Goal: Check status: Check status

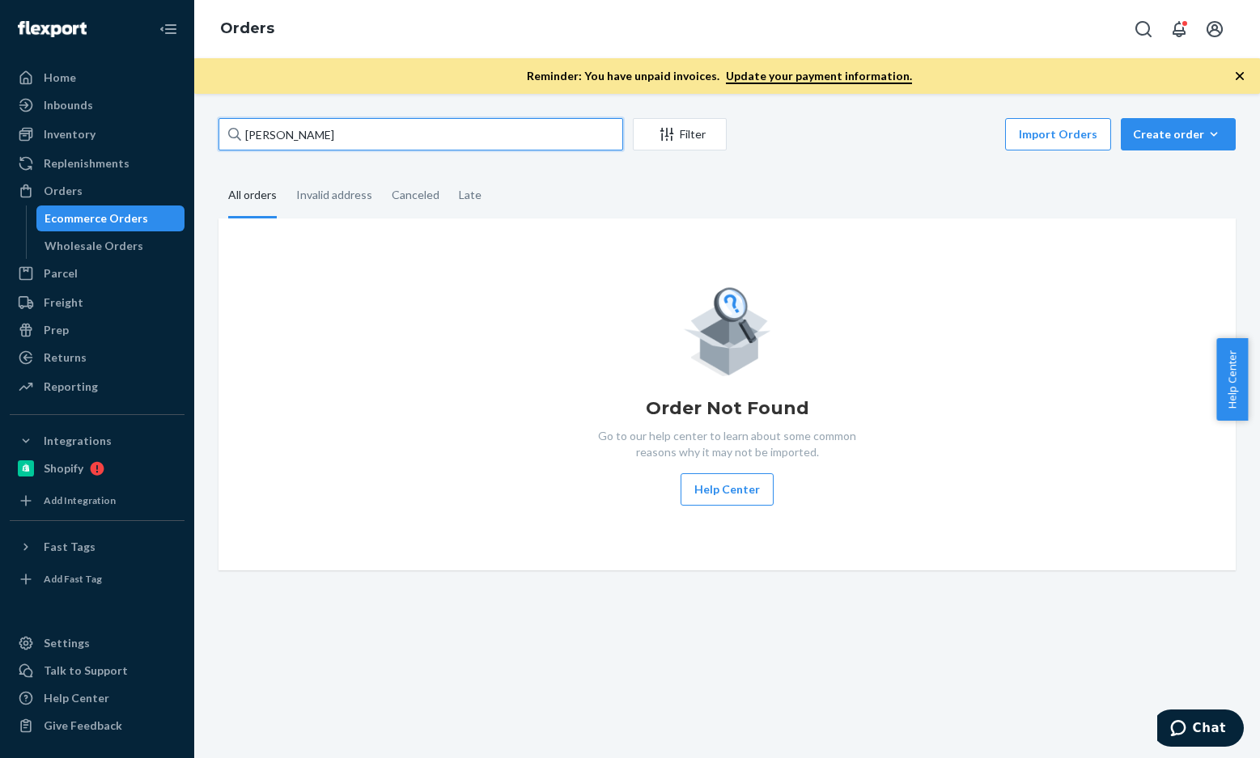
paste input "[PERSON_NAME]"
type input "[PERSON_NAME]"
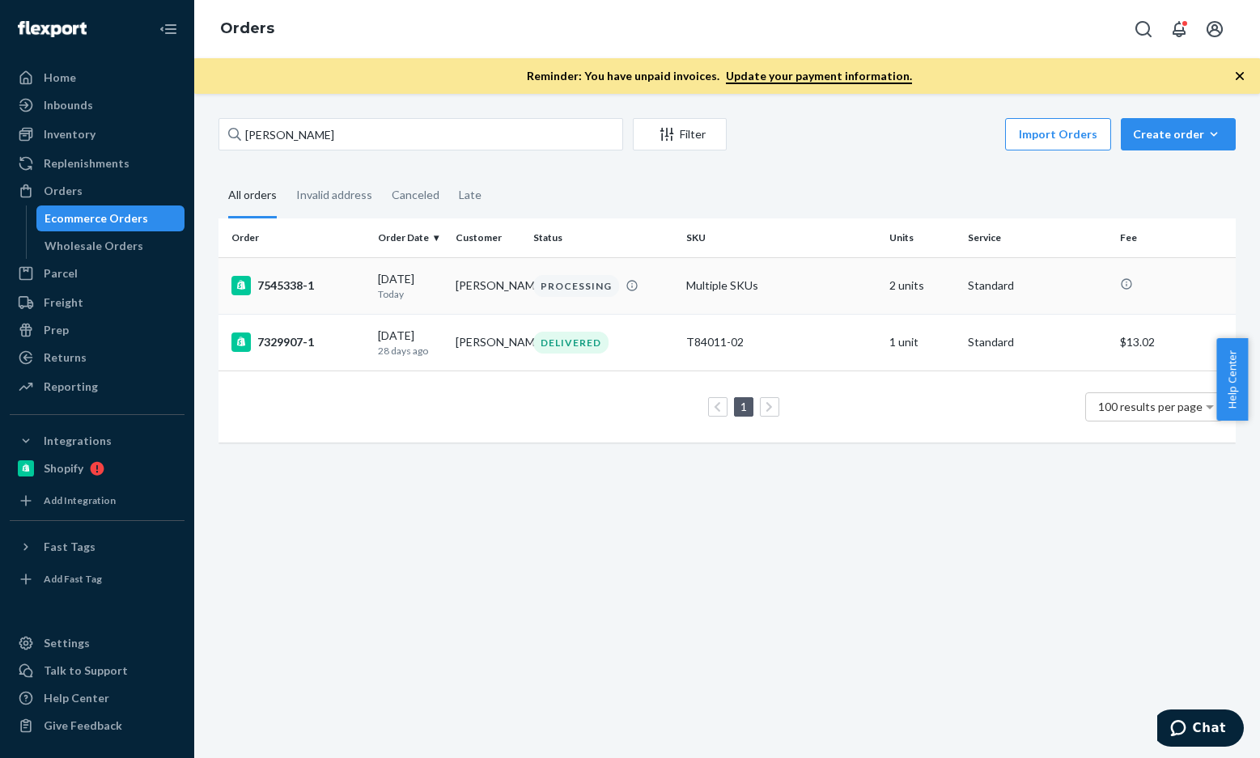
click at [295, 293] on div "7545338-1" at bounding box center [298, 285] width 134 height 19
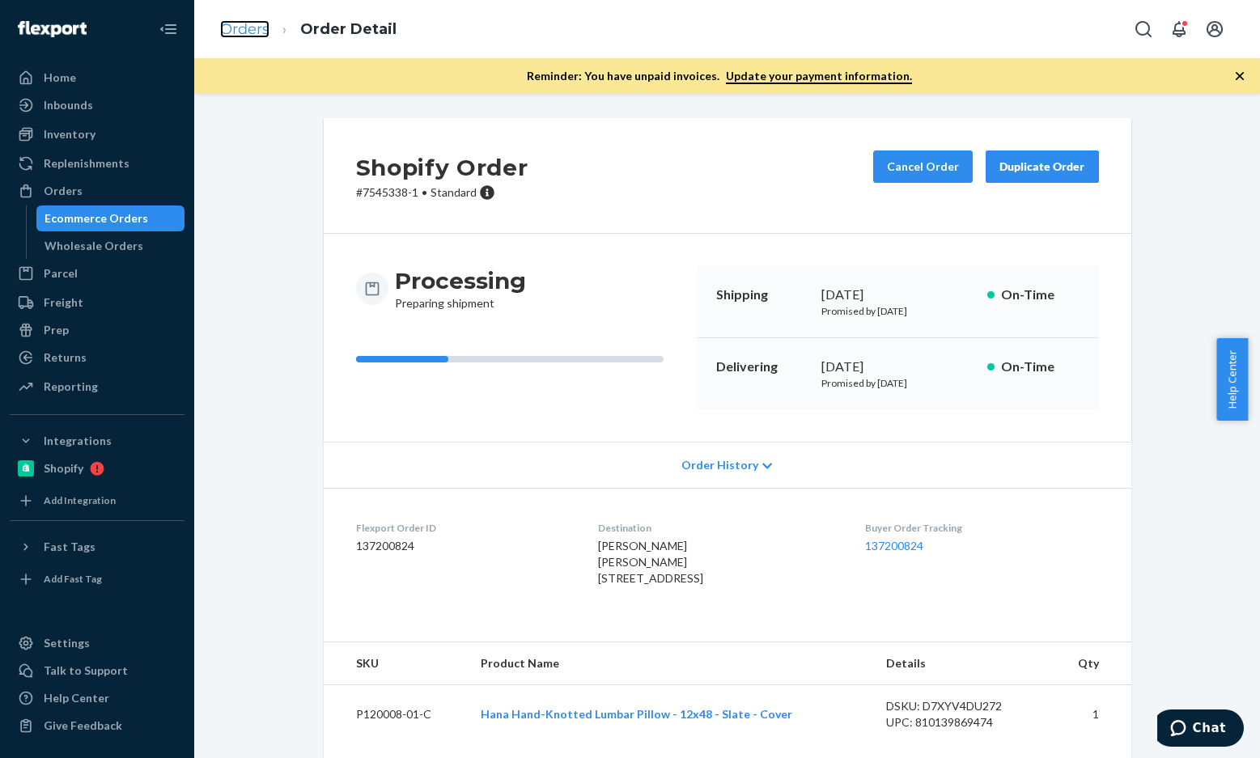
click at [259, 24] on link "Orders" at bounding box center [244, 29] width 49 height 18
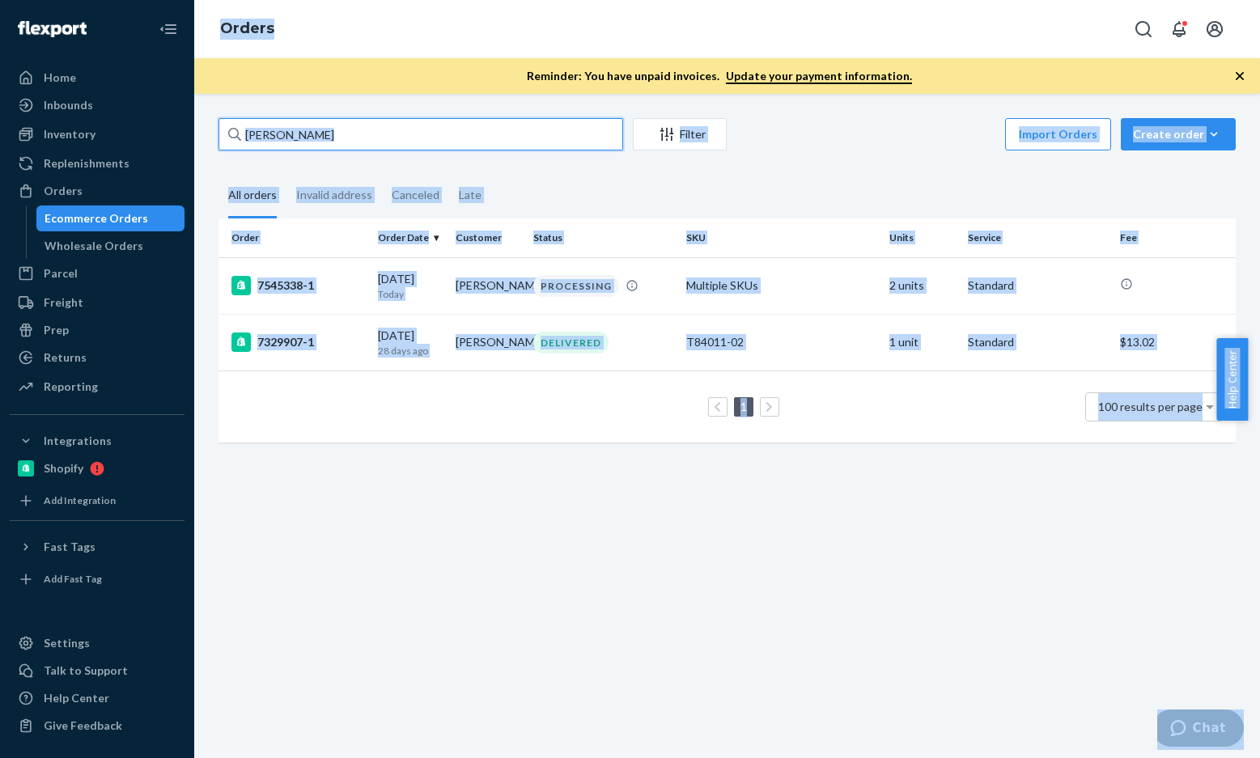
click at [405, 134] on input "[PERSON_NAME]" at bounding box center [420, 134] width 405 height 32
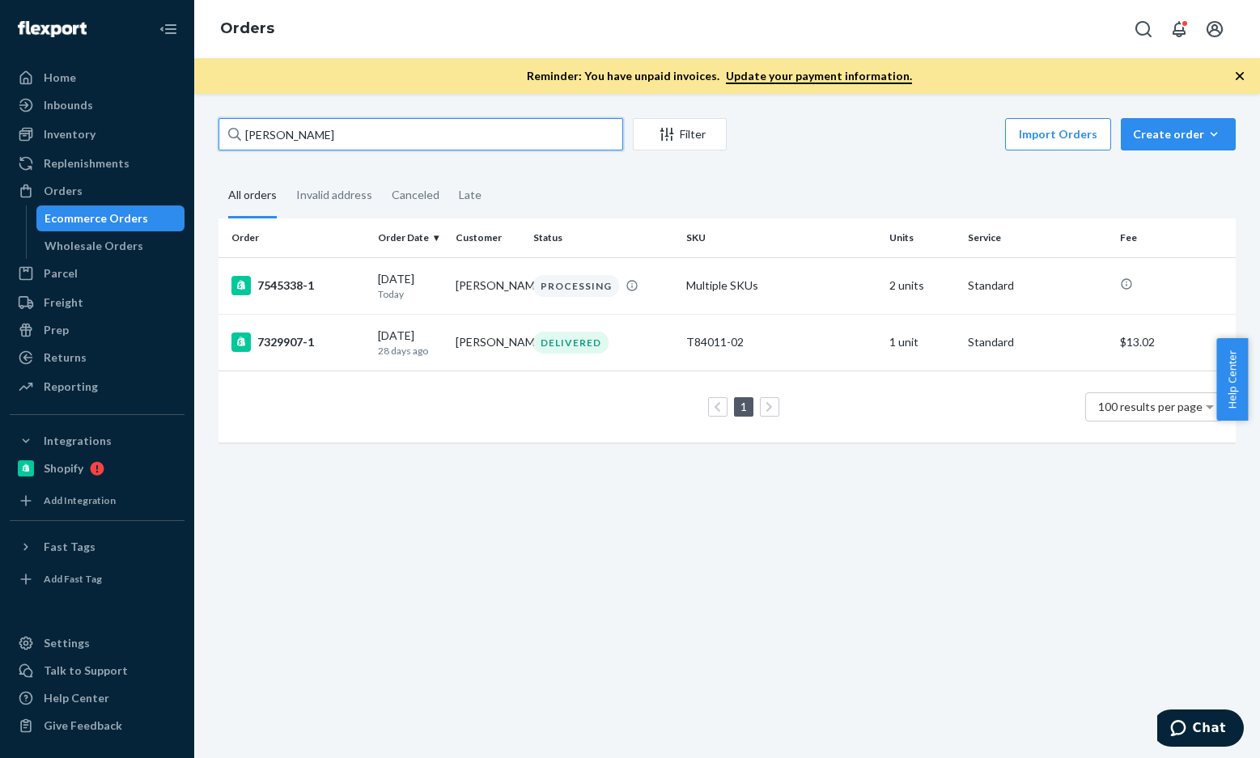
paste input "[PERSON_NAME]"
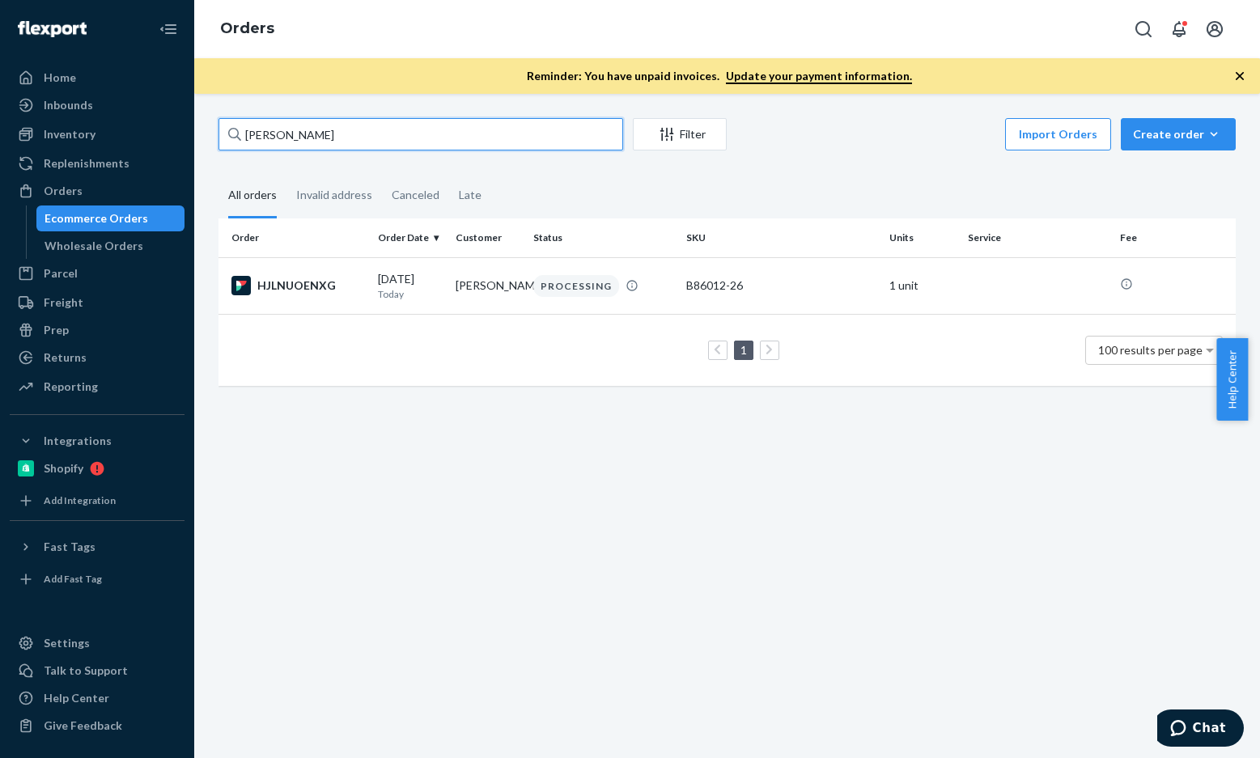
click at [395, 140] on input "[PERSON_NAME]" at bounding box center [420, 134] width 405 height 32
paste input "[PERSON_NAME]"
type input "[PERSON_NAME]"
